Goal: Task Accomplishment & Management: Manage account settings

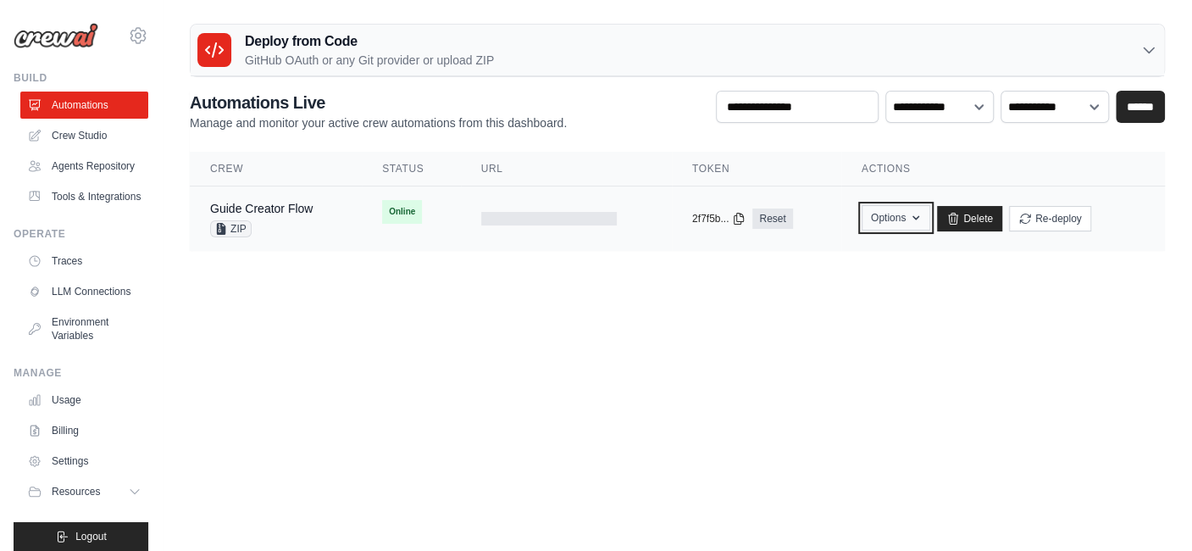
click at [908, 224] on button "Options" at bounding box center [895, 217] width 69 height 25
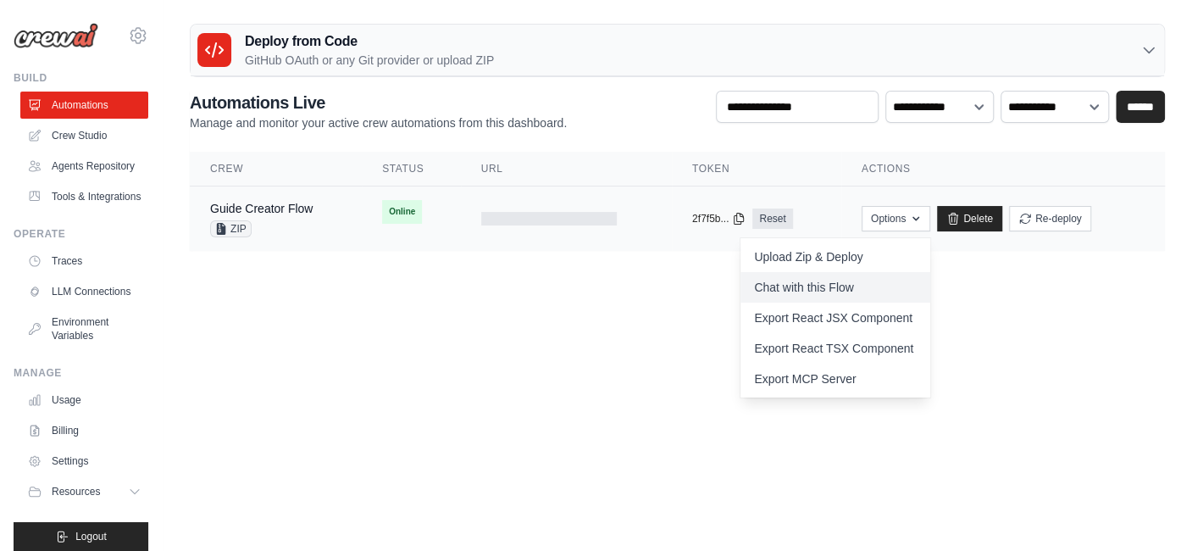
click at [832, 276] on link "Chat with this Flow" at bounding box center [835, 287] width 190 height 30
click at [282, 213] on div "Guide Creator Flow" at bounding box center [261, 208] width 102 height 17
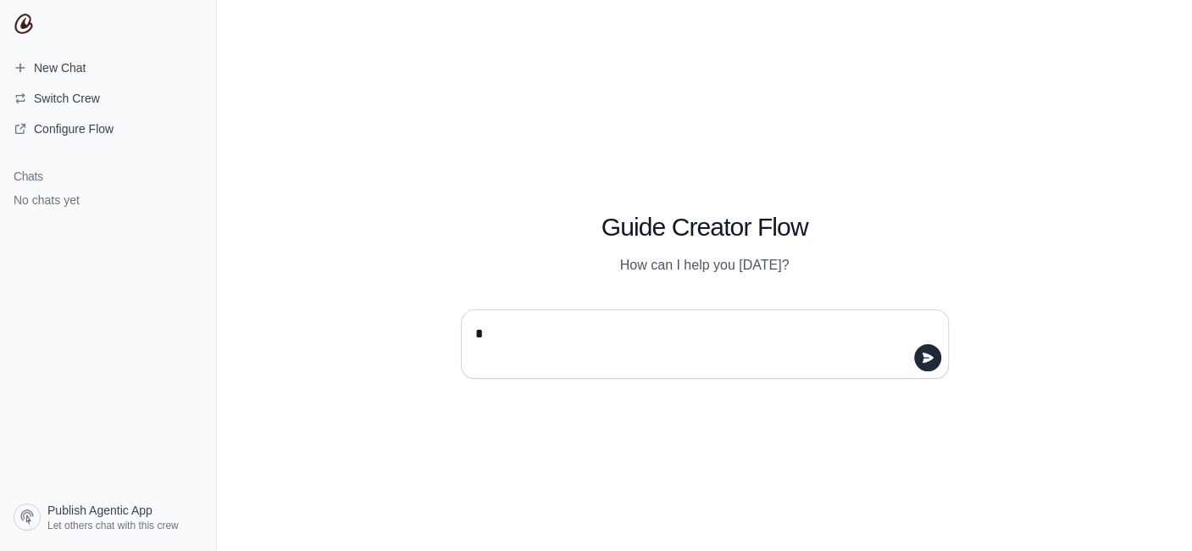
type textarea "**"
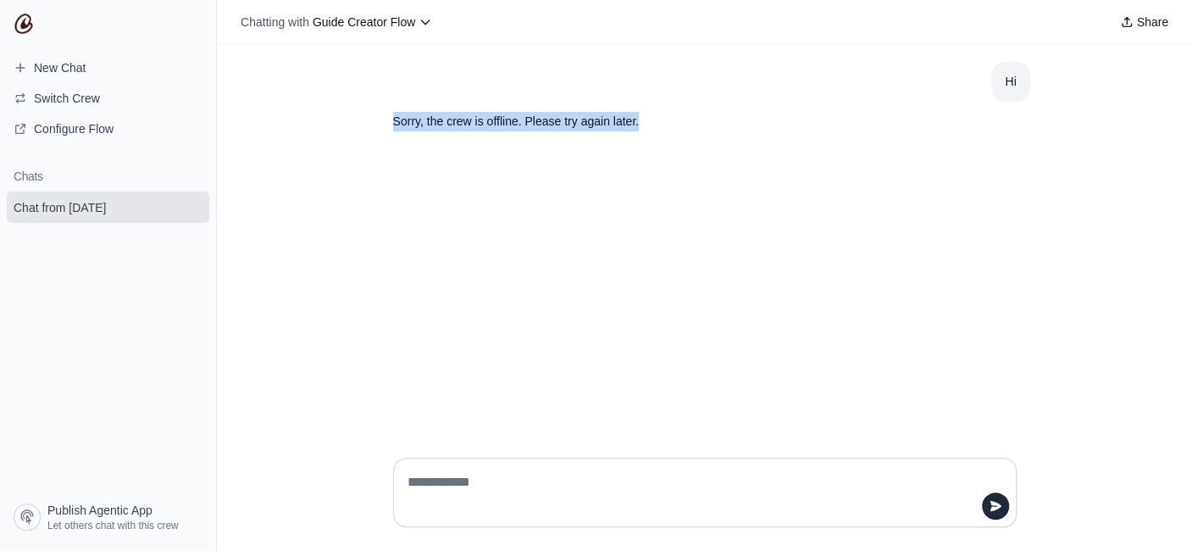
drag, startPoint x: 393, startPoint y: 119, endPoint x: 670, endPoint y: 119, distance: 277.0
click at [670, 119] on p "Sorry, the crew is offline. Please try again later." at bounding box center [664, 121] width 542 height 19
click at [418, 214] on div "Hi Sorry, the crew is offline. Please try again later." at bounding box center [704, 244] width 975 height 399
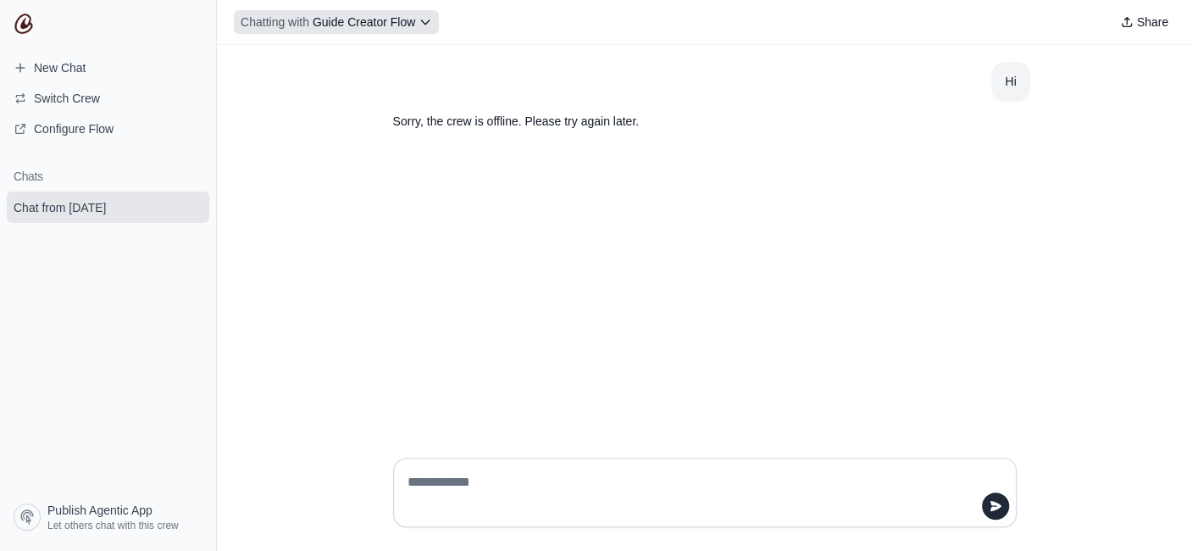
click at [425, 25] on icon at bounding box center [425, 22] width 14 height 14
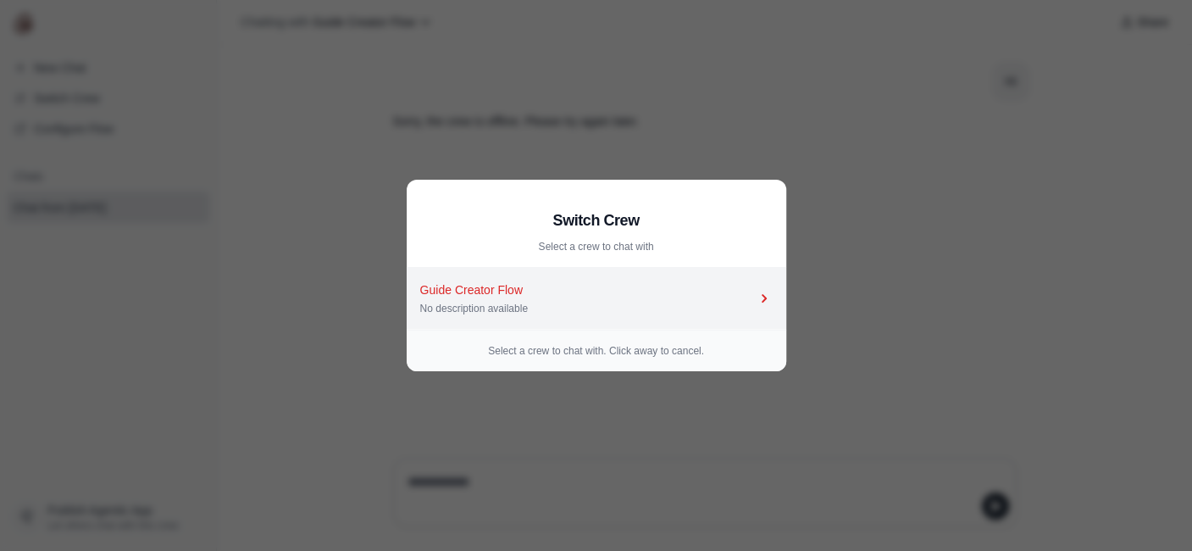
click at [537, 311] on div "No description available" at bounding box center [587, 309] width 335 height 14
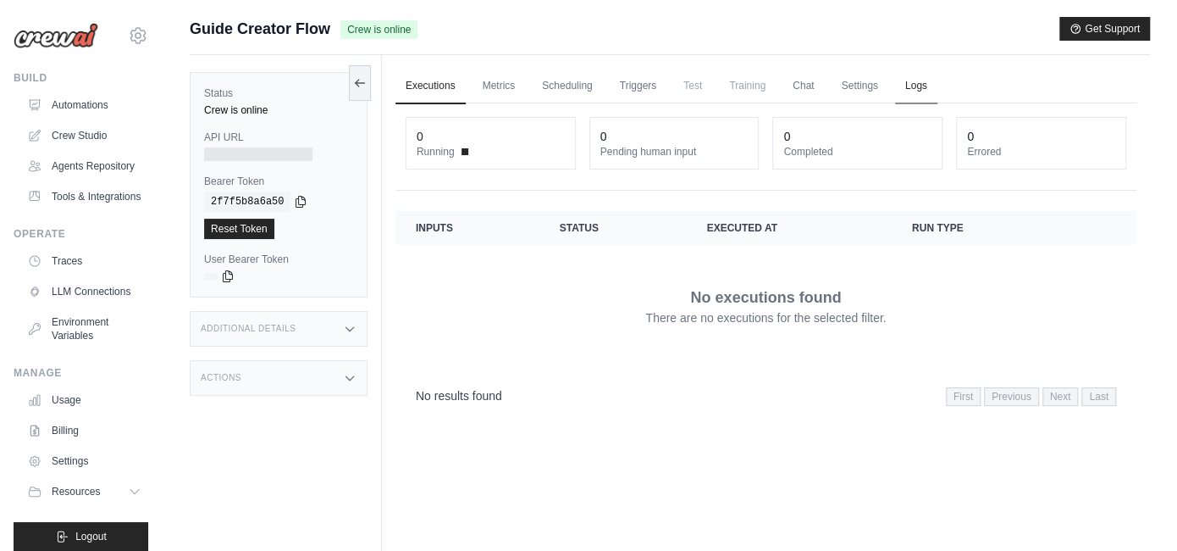
click at [921, 87] on link "Logs" at bounding box center [916, 87] width 42 height 36
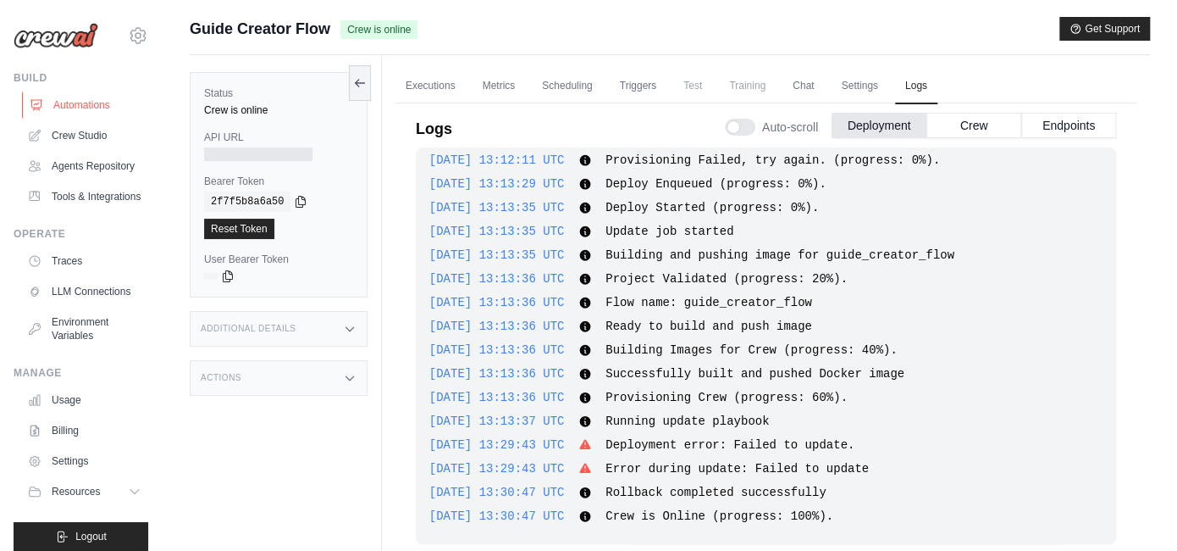
click at [98, 105] on link "Automations" at bounding box center [86, 104] width 128 height 27
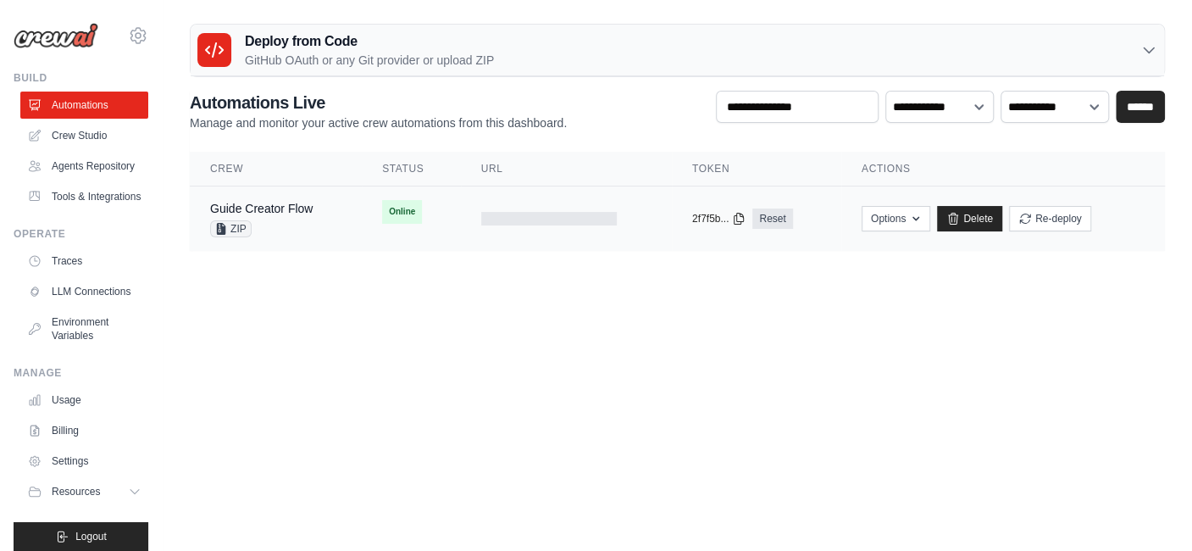
click at [624, 230] on td at bounding box center [566, 218] width 211 height 65
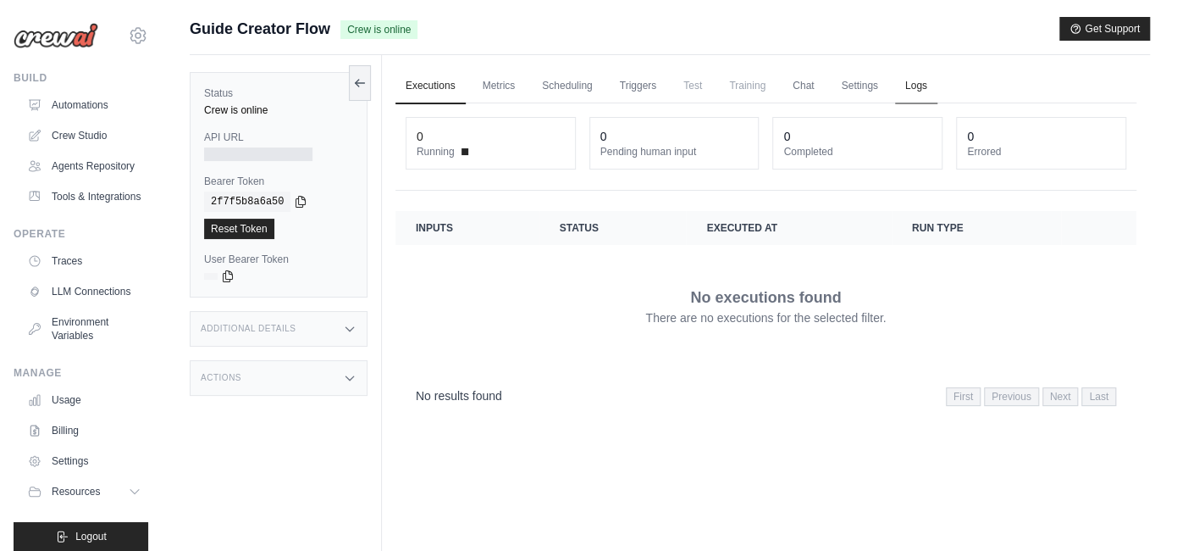
click at [915, 84] on link "Logs" at bounding box center [916, 87] width 42 height 36
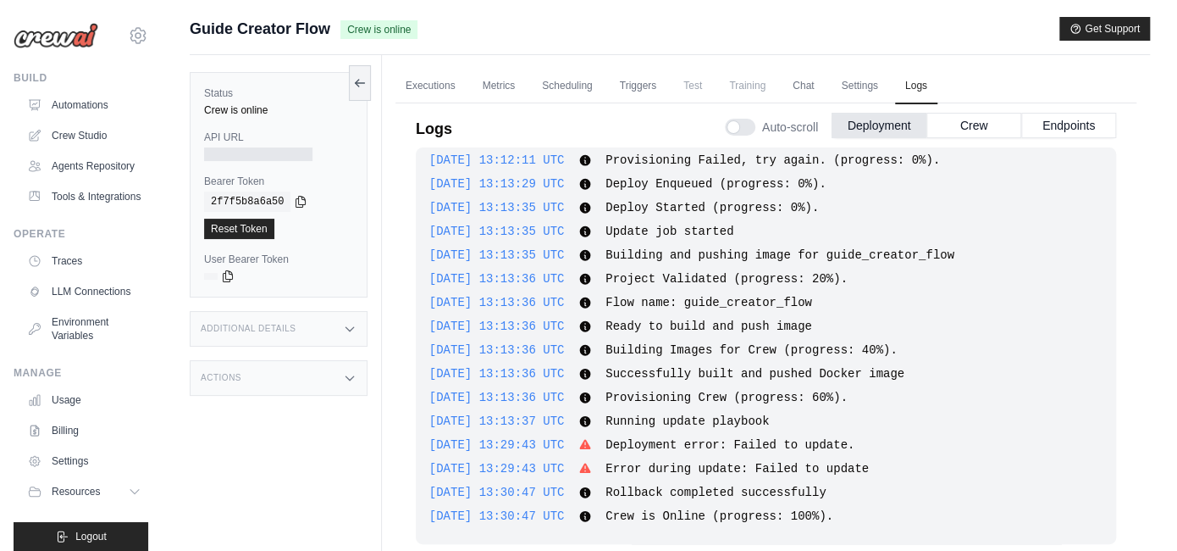
scroll to position [71, 0]
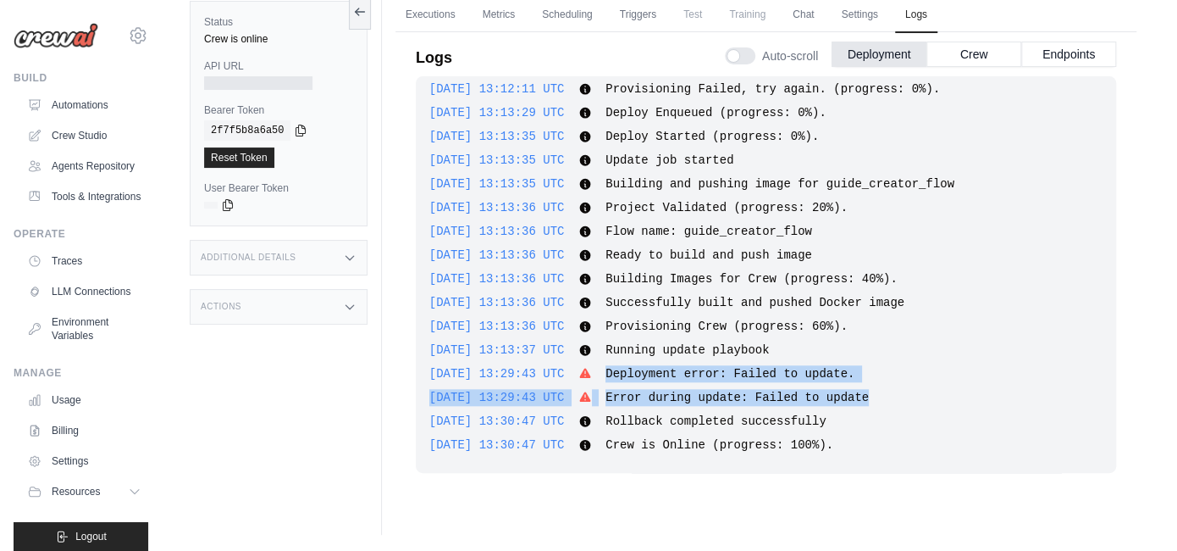
drag, startPoint x: 612, startPoint y: 371, endPoint x: 877, endPoint y: 391, distance: 265.1
click at [877, 391] on div "2025-10-06 12:51:45 UTC Deploy Started (progress: 0%). Show more Show less 2025…" at bounding box center [766, 274] width 701 height 396
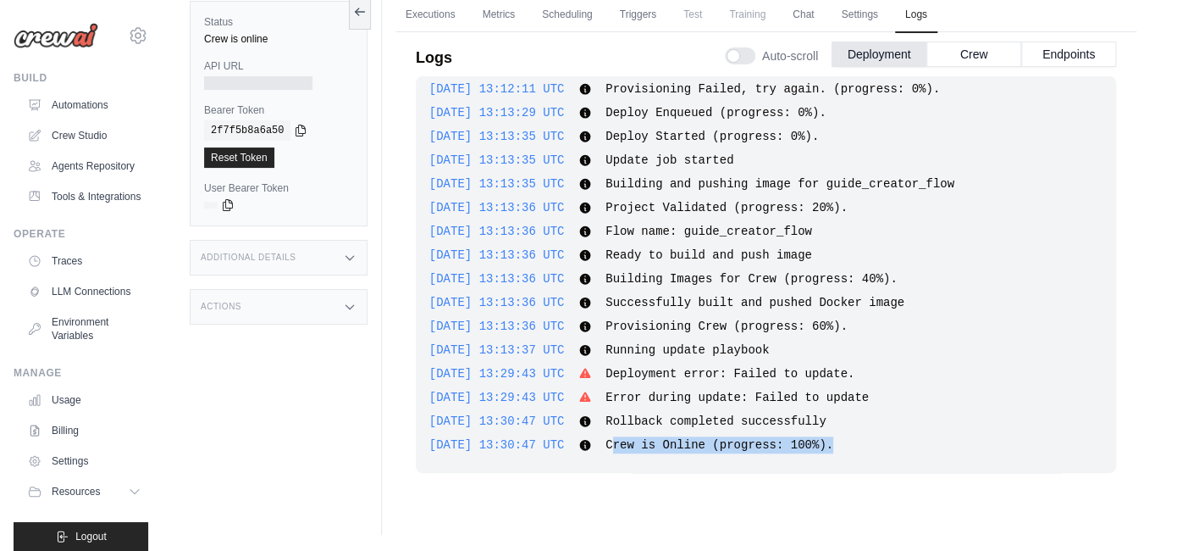
drag, startPoint x: 626, startPoint y: 442, endPoint x: 832, endPoint y: 433, distance: 206.1
click at [832, 433] on div "2025-10-06 12:51:45 UTC Deploy Started (progress: 0%). Show more Show less 2025…" at bounding box center [766, 274] width 701 height 396
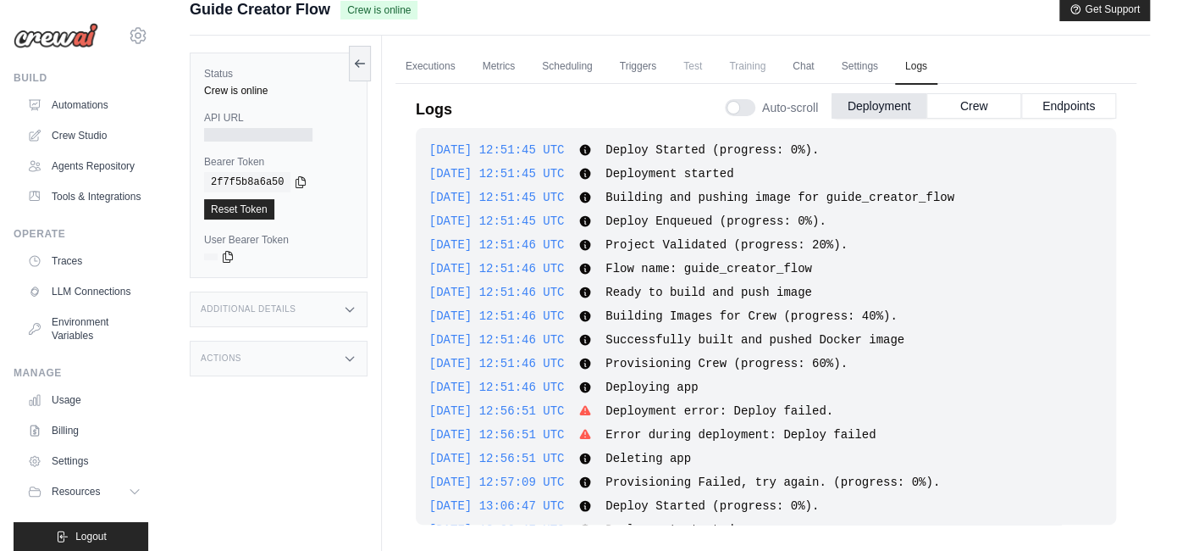
scroll to position [0, 0]
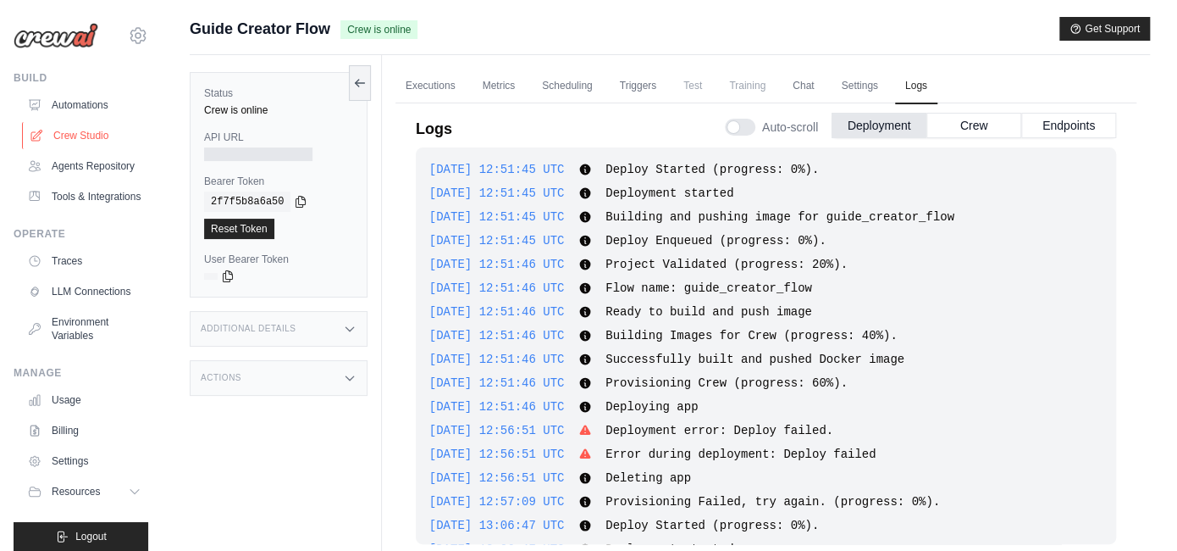
click at [102, 136] on link "Crew Studio" at bounding box center [86, 135] width 128 height 27
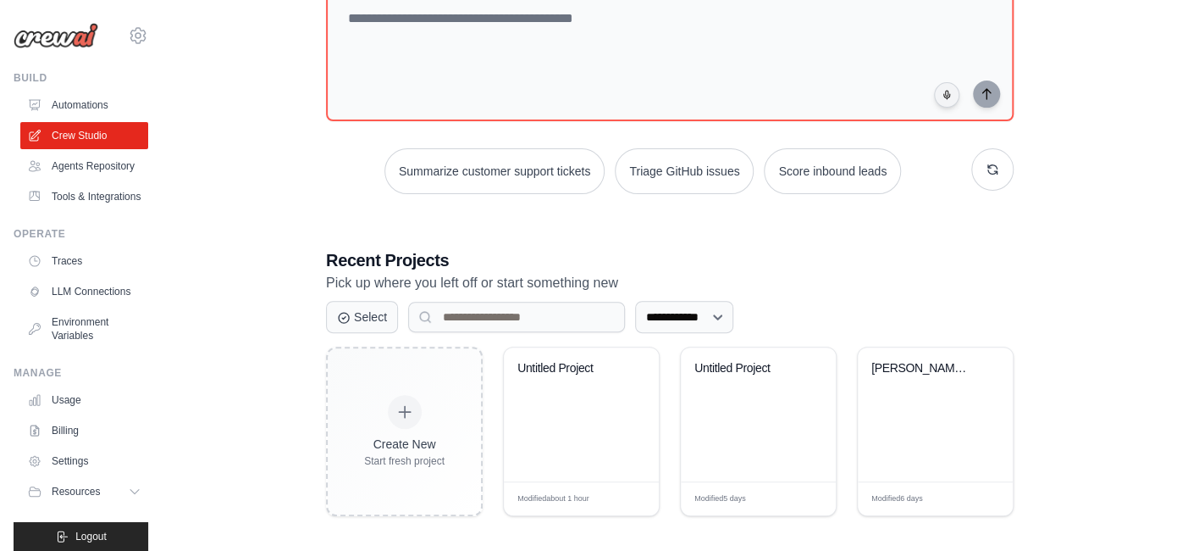
scroll to position [130, 0]
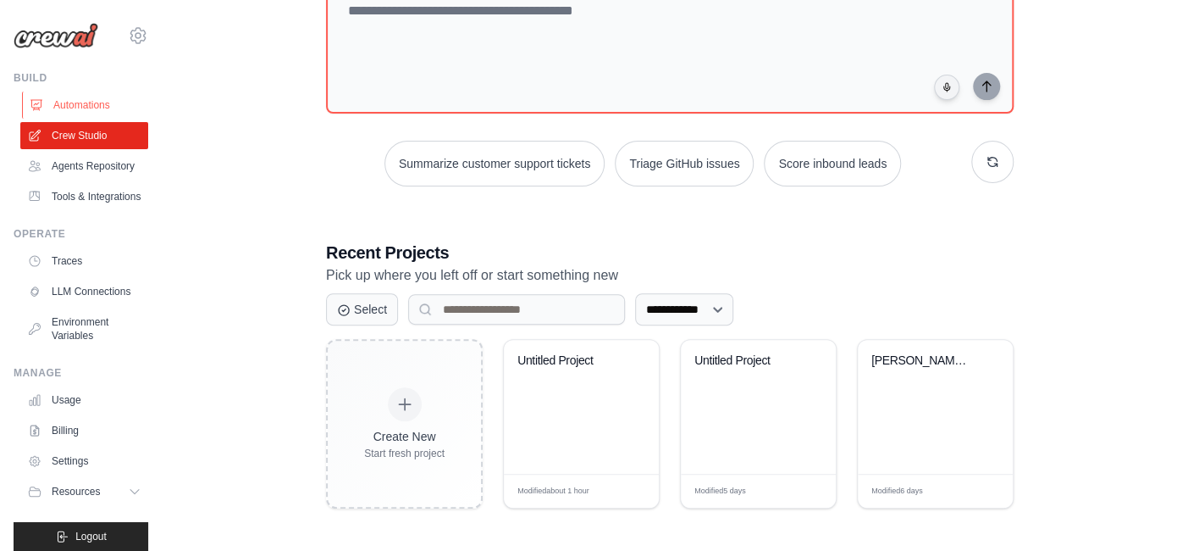
click at [82, 107] on link "Automations" at bounding box center [86, 104] width 128 height 27
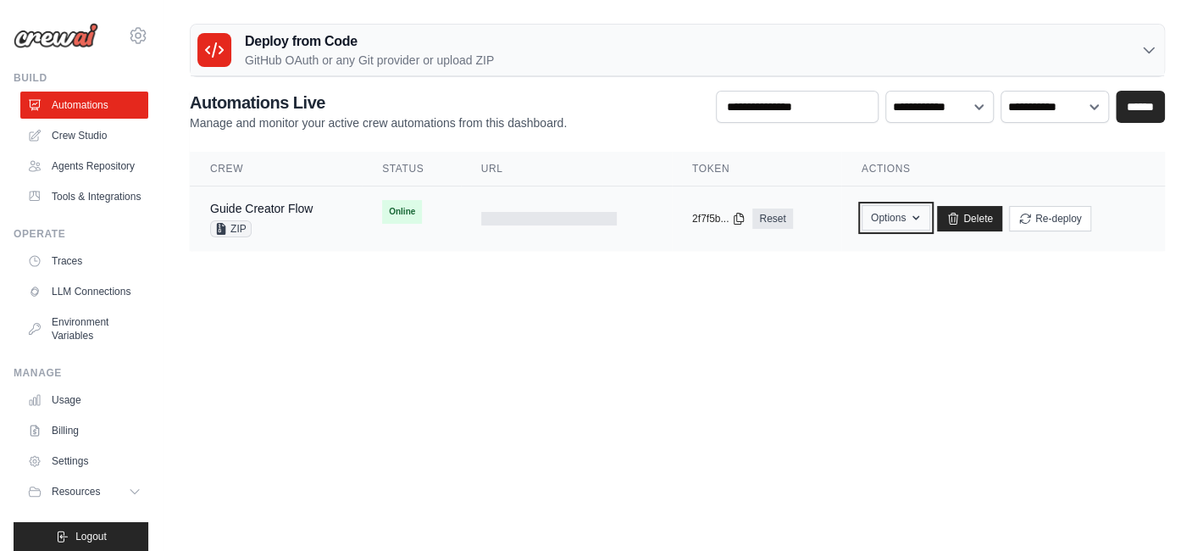
click at [911, 216] on icon "button" at bounding box center [916, 218] width 14 height 14
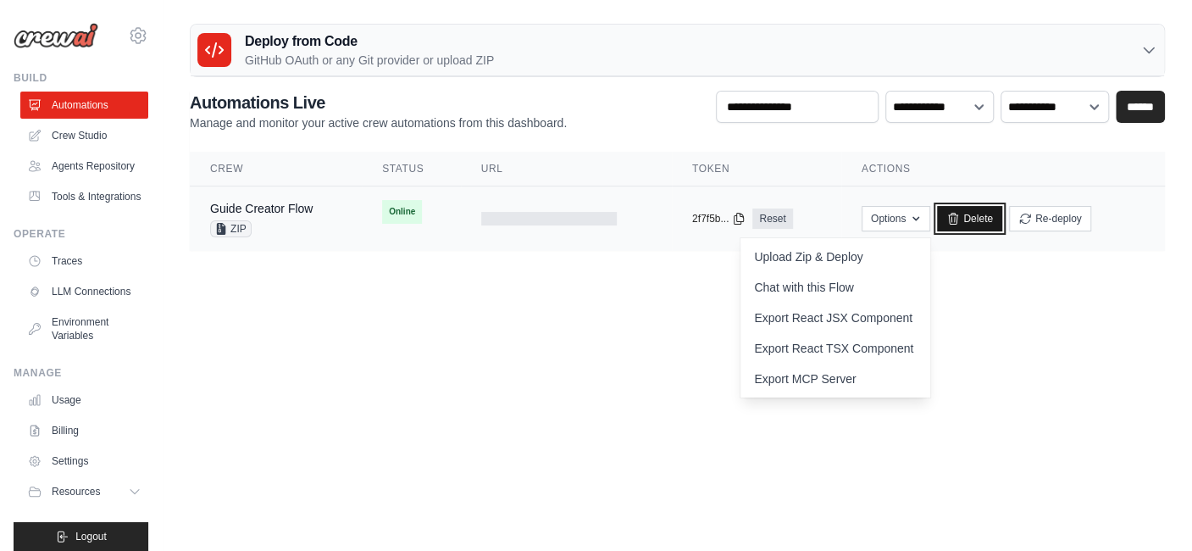
click at [983, 221] on link "Delete" at bounding box center [969, 218] width 65 height 25
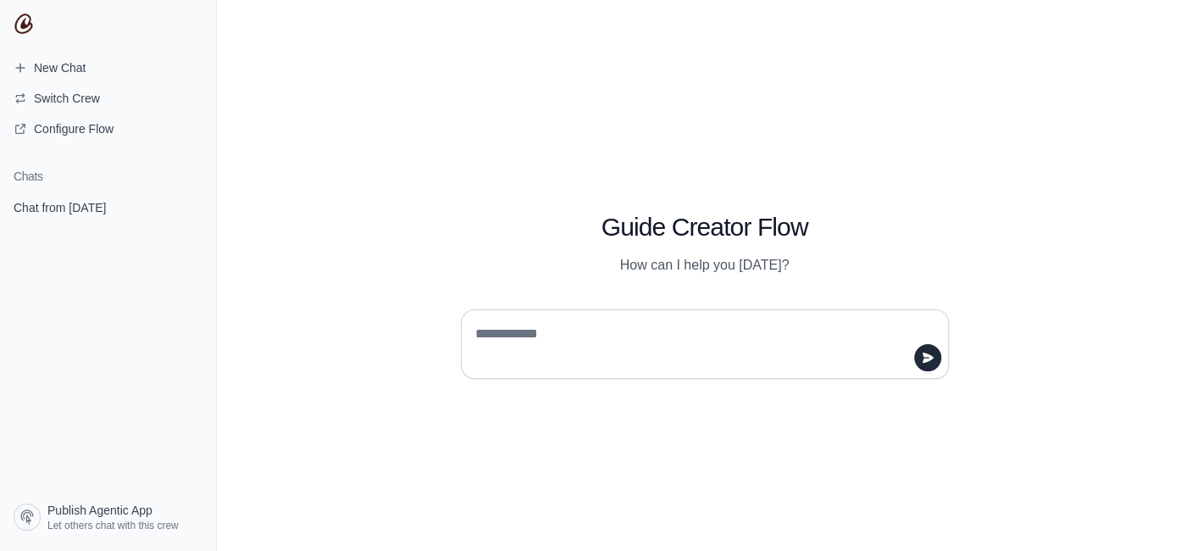
click at [652, 325] on textarea at bounding box center [700, 343] width 456 height 47
type textarea "**"
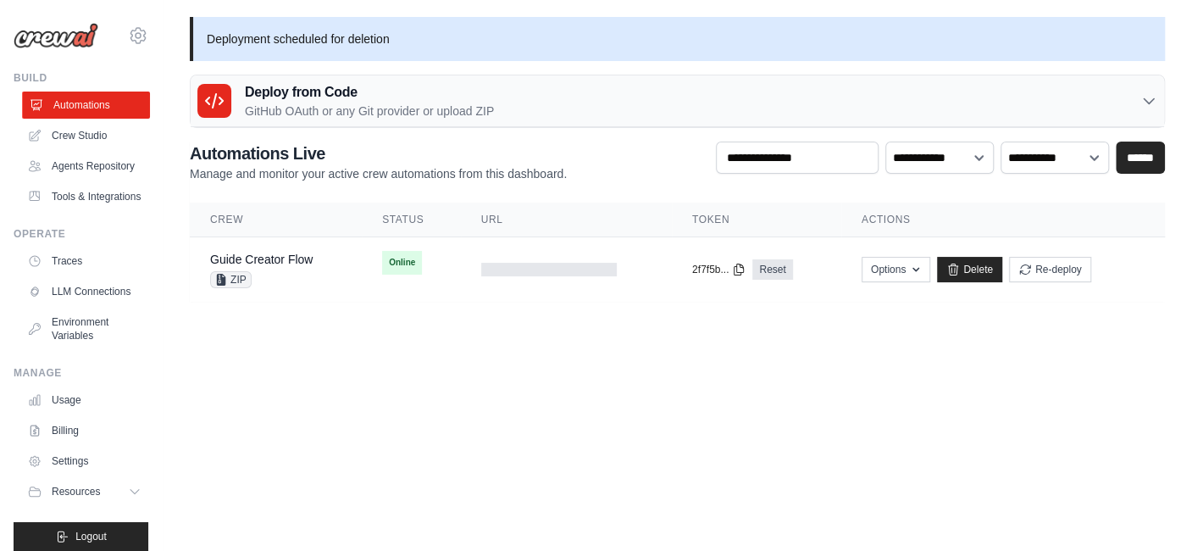
click at [80, 107] on link "Automations" at bounding box center [86, 104] width 128 height 27
